Goal: Information Seeking & Learning: Compare options

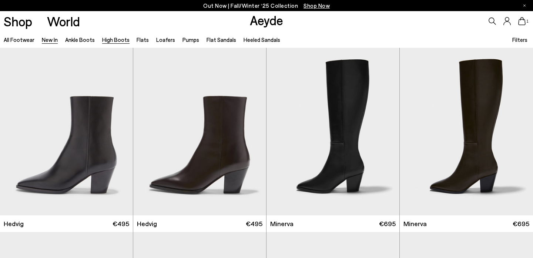
click at [120, 42] on link "High Boots" at bounding box center [115, 39] width 27 height 7
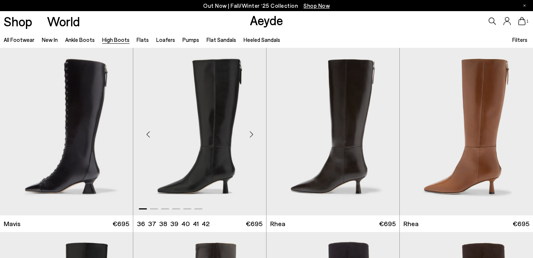
click at [252, 136] on div "Next slide" at bounding box center [251, 134] width 22 height 22
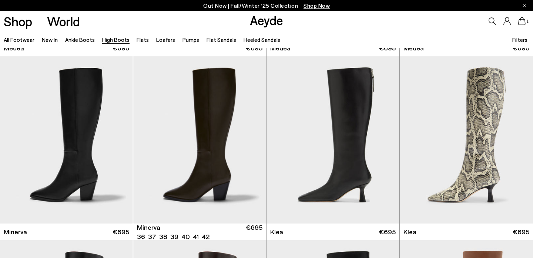
scroll to position [360, 0]
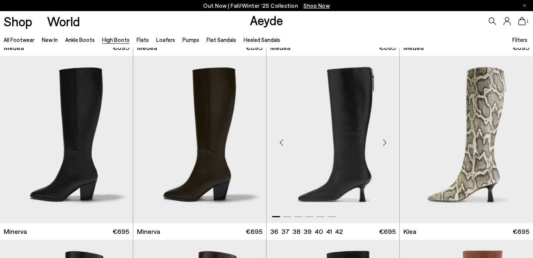
click at [340, 153] on img "1 / 6" at bounding box center [333, 139] width 133 height 167
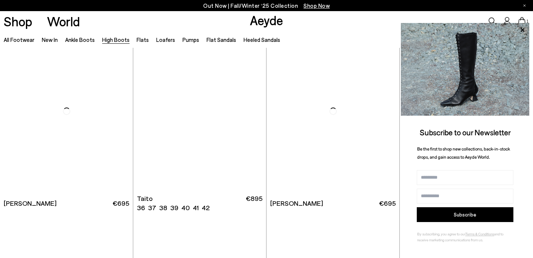
scroll to position [1493, 0]
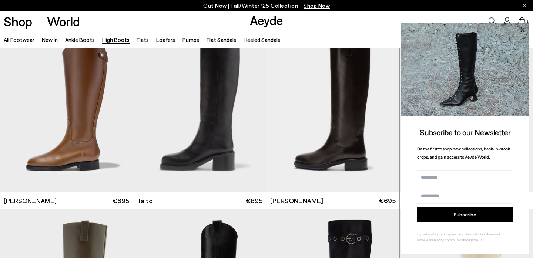
click at [524, 30] on icon at bounding box center [523, 30] width 10 height 10
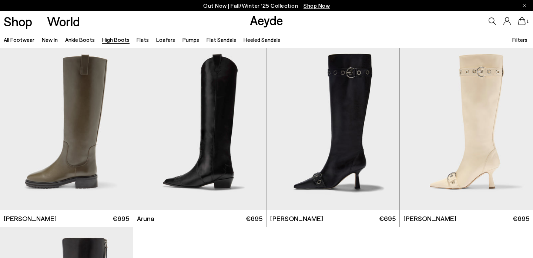
scroll to position [1659, 0]
click at [384, 128] on div "Next slide" at bounding box center [385, 130] width 22 height 22
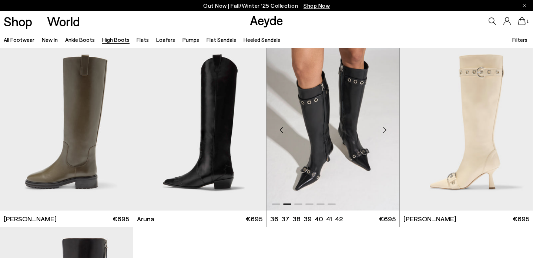
click at [384, 128] on div "Next slide" at bounding box center [385, 130] width 22 height 22
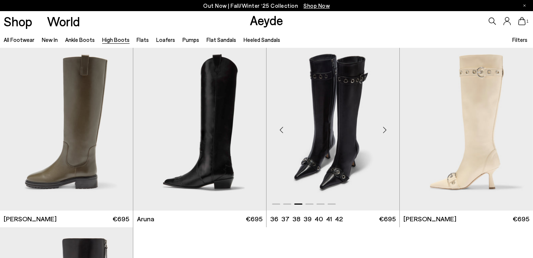
click at [358, 139] on img "3 / 6" at bounding box center [333, 126] width 133 height 167
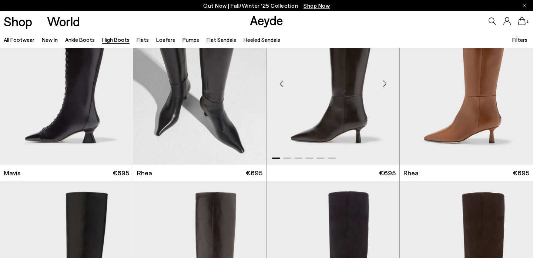
scroll to position [30, 0]
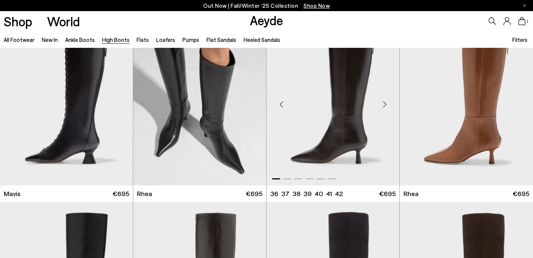
click at [326, 103] on img "1 / 6" at bounding box center [333, 101] width 133 height 167
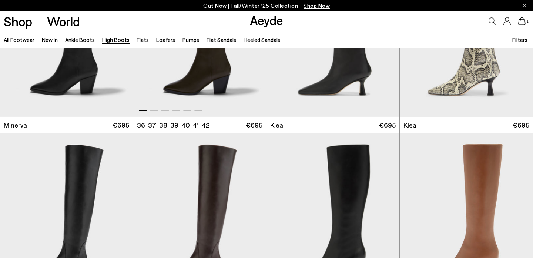
scroll to position [475, 0]
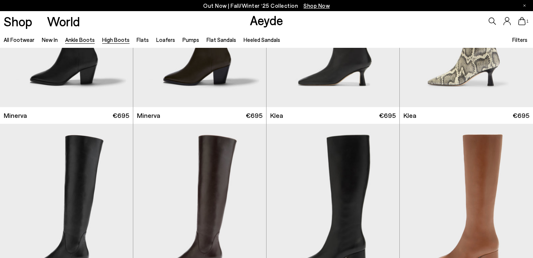
click at [83, 39] on link "Ankle Boots" at bounding box center [80, 39] width 30 height 7
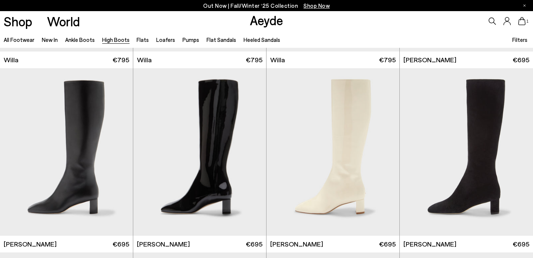
scroll to position [854, 0]
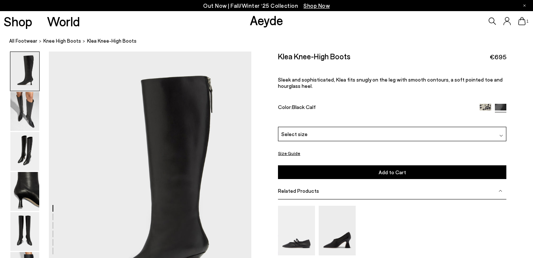
scroll to position [19, 0]
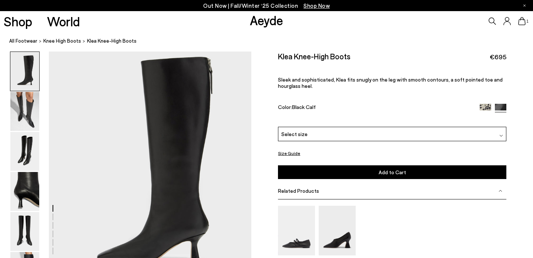
click at [292, 154] on button "Size Guide" at bounding box center [289, 152] width 22 height 9
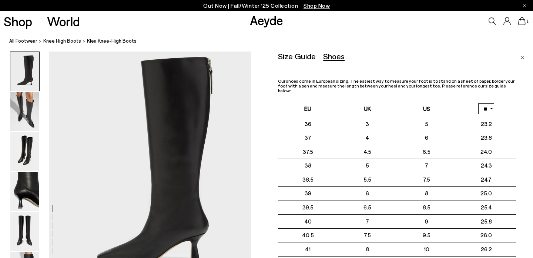
click at [522, 56] on img "Close" at bounding box center [523, 58] width 4 height 4
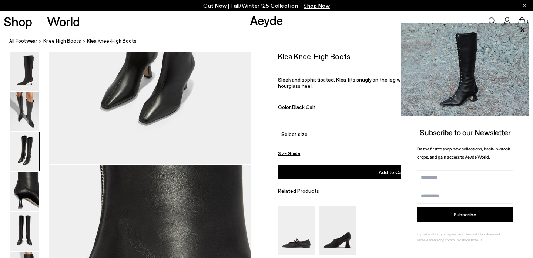
scroll to position [715, 0]
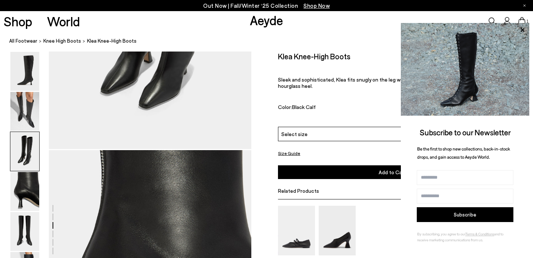
click at [286, 108] on div "Color: Black Calf" at bounding box center [375, 107] width 194 height 9
click at [524, 29] on icon at bounding box center [523, 30] width 10 height 10
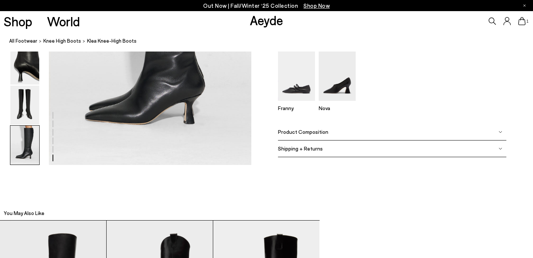
scroll to position [1513, 0]
click at [305, 128] on div "Product Composition" at bounding box center [392, 132] width 228 height 17
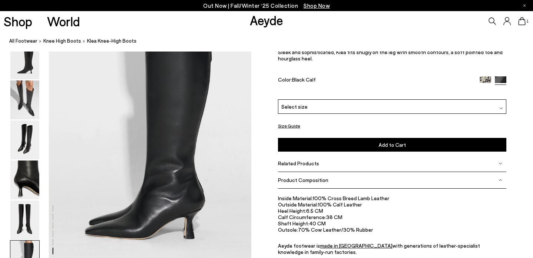
scroll to position [1402, 0]
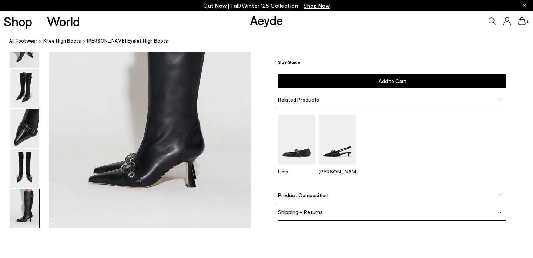
scroll to position [1493, 0]
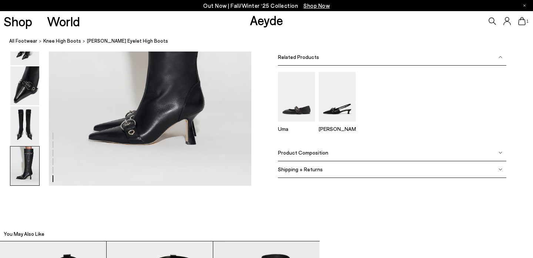
click at [308, 154] on span "Product Composition" at bounding box center [303, 153] width 50 height 6
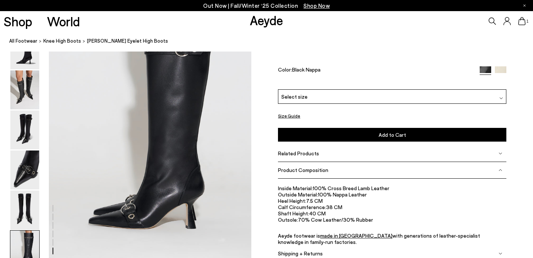
scroll to position [1386, 0]
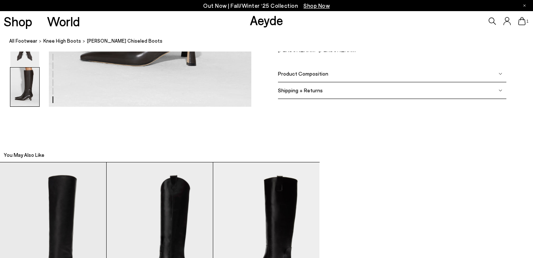
scroll to position [1553, 0]
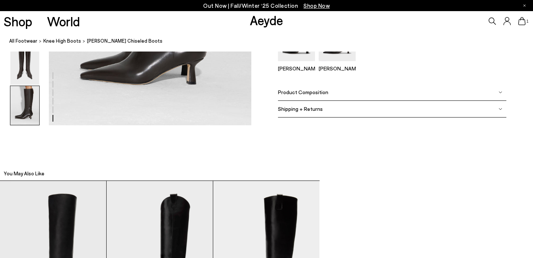
click at [315, 93] on span "Product Composition" at bounding box center [303, 92] width 50 height 6
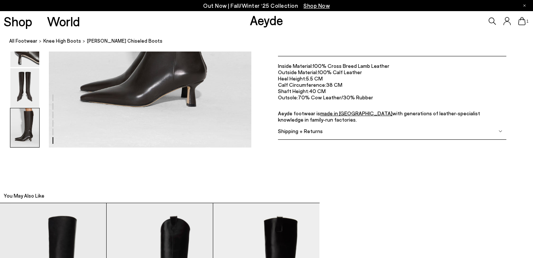
scroll to position [1530, 0]
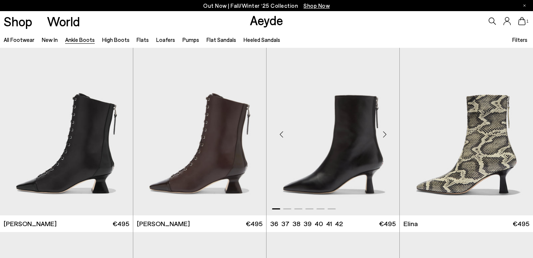
click at [358, 138] on img "1 / 6" at bounding box center [333, 131] width 133 height 167
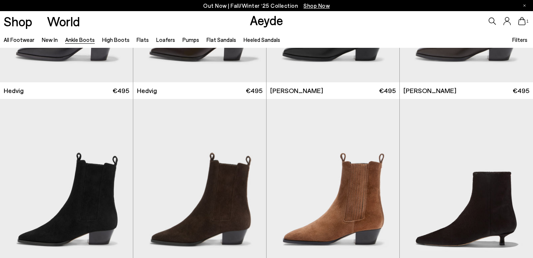
scroll to position [1132, 0]
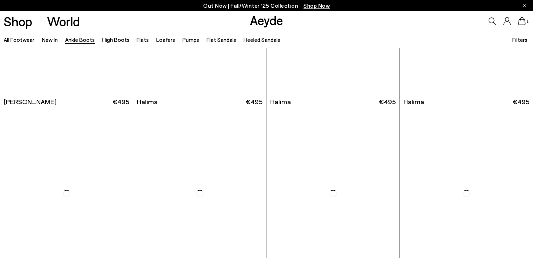
scroll to position [2235, 0]
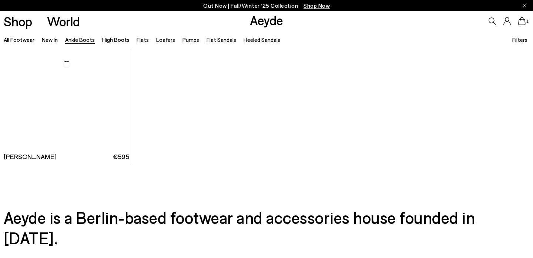
scroll to position [3992, 0]
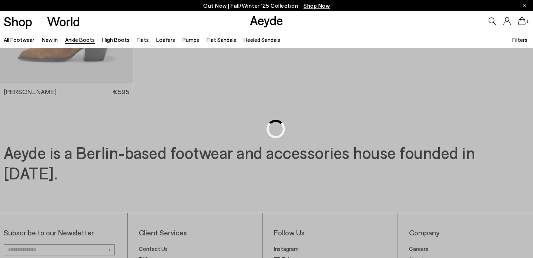
scroll to position [2638, 0]
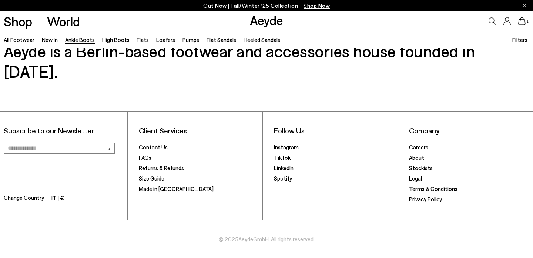
scroll to position [1132, 0]
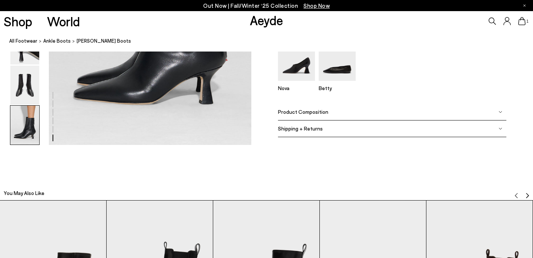
scroll to position [1533, 0]
click at [328, 134] on div "Shipping + Returns" at bounding box center [392, 129] width 228 height 17
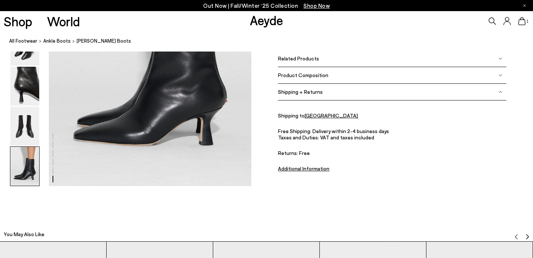
scroll to position [1483, 0]
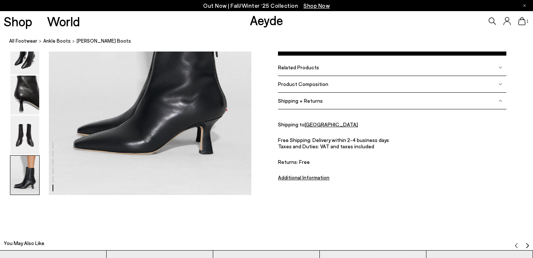
click at [324, 83] on span "Product Composition" at bounding box center [303, 84] width 50 height 6
